Goal: Task Accomplishment & Management: Complete application form

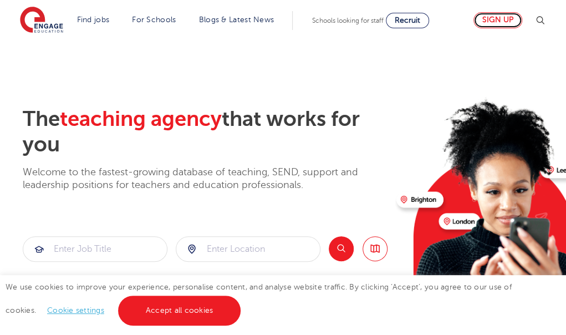
click at [500, 18] on link "Sign up" at bounding box center [498, 20] width 49 height 16
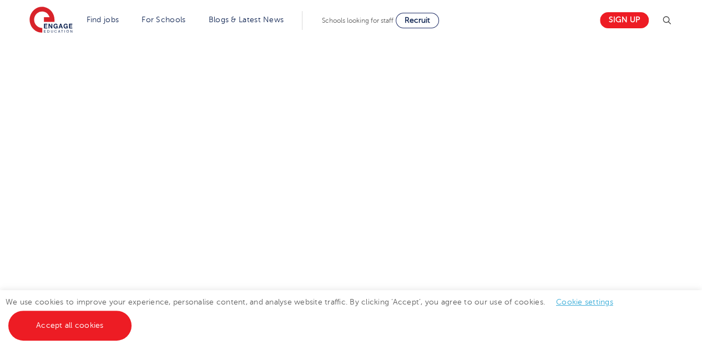
scroll to position [399, 0]
click at [519, 216] on div "Let us know more about you!" at bounding box center [350, 274] width 673 height 588
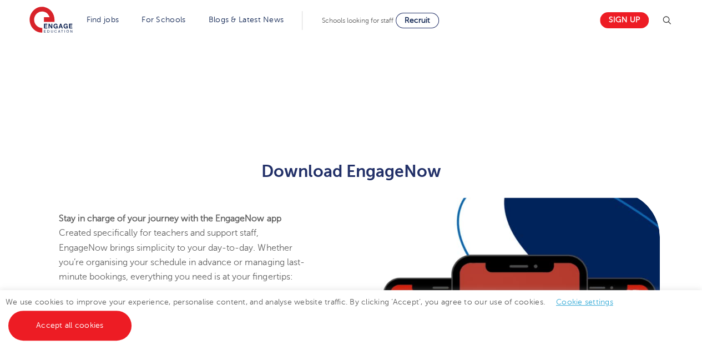
scroll to position [555, 0]
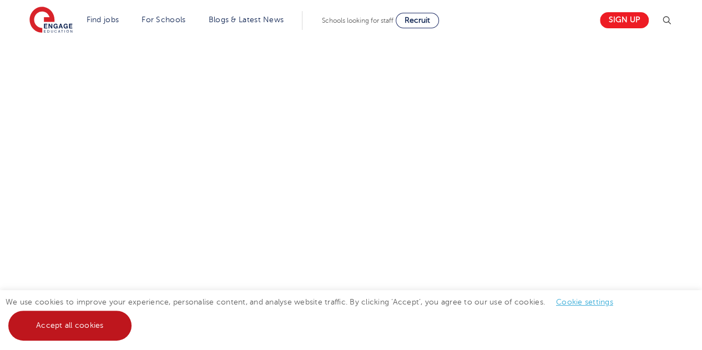
click at [94, 323] on link "Accept all cookies" at bounding box center [69, 326] width 123 height 30
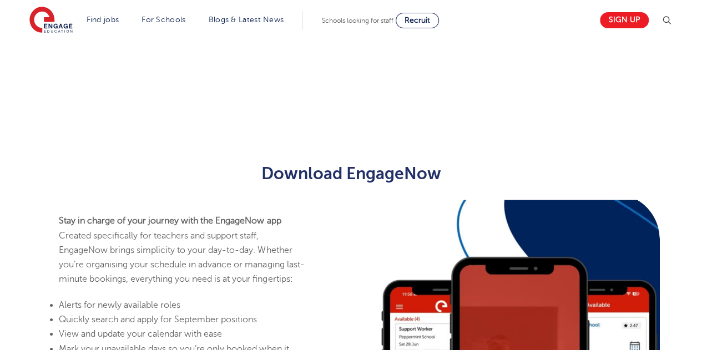
scroll to position [538, 0]
